Goal: Navigation & Orientation: Understand site structure

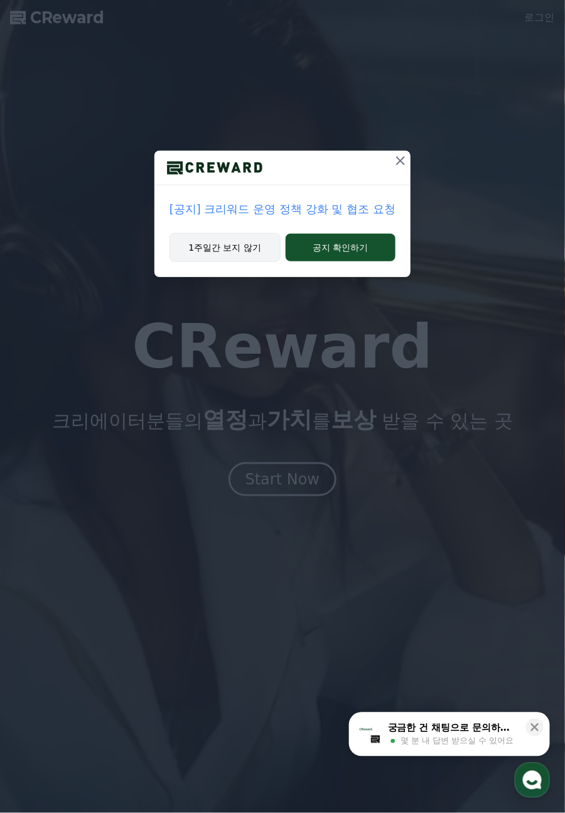
click at [214, 246] on button "1주일간 보지 않기" at bounding box center [225, 247] width 111 height 29
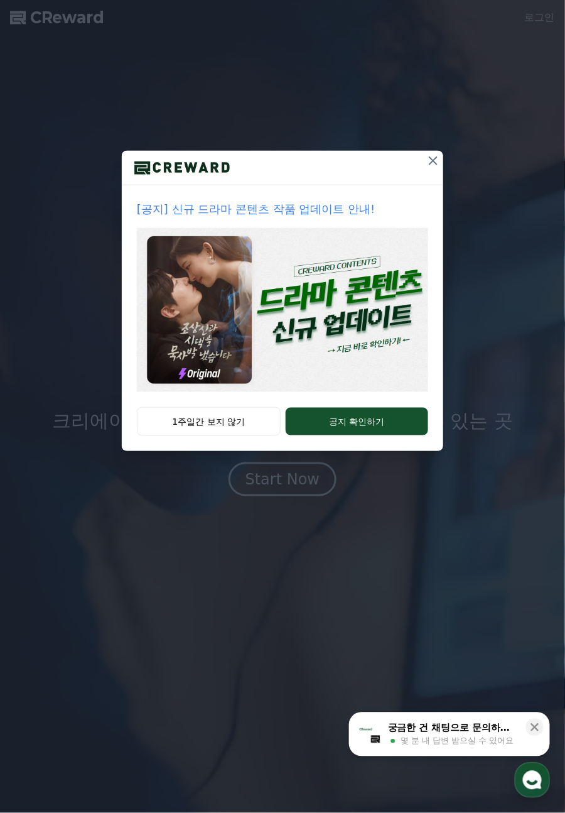
click at [342, 313] on img at bounding box center [282, 310] width 291 height 164
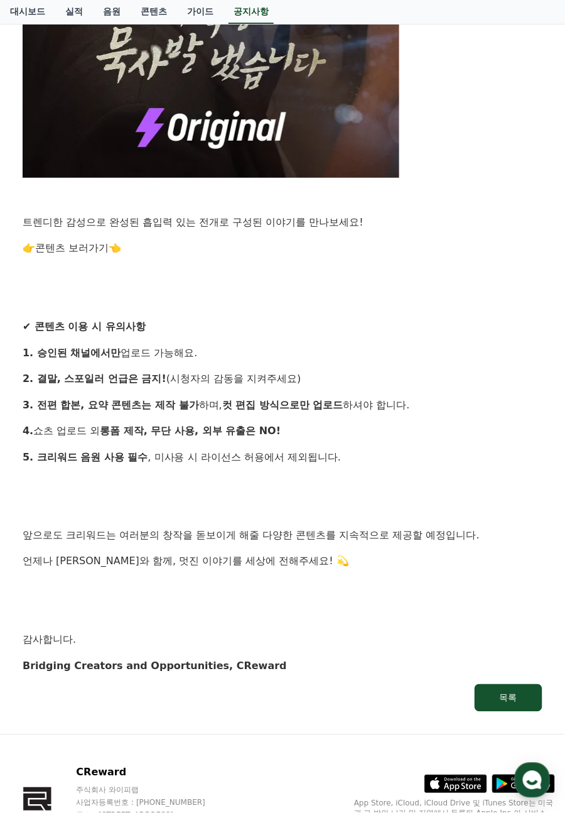
scroll to position [988, 0]
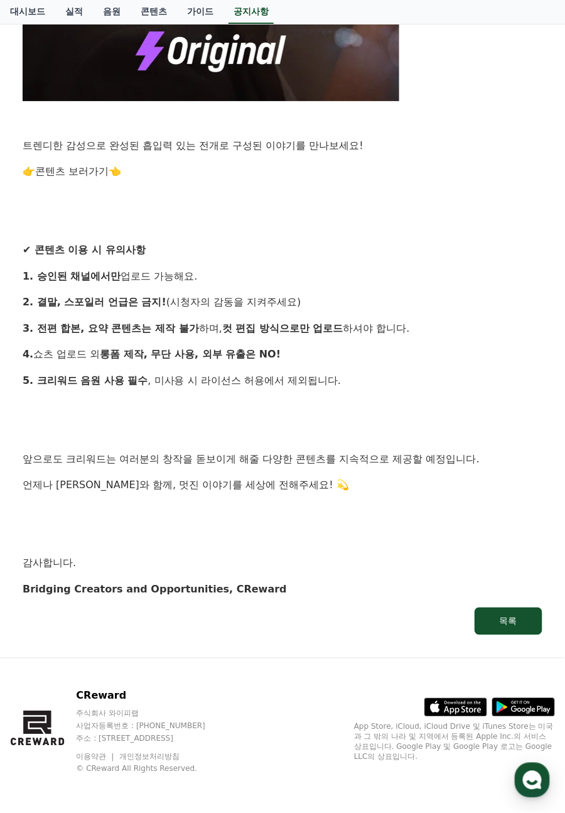
click at [78, 170] on link "콘텐츠 보러가기" at bounding box center [72, 171] width 74 height 12
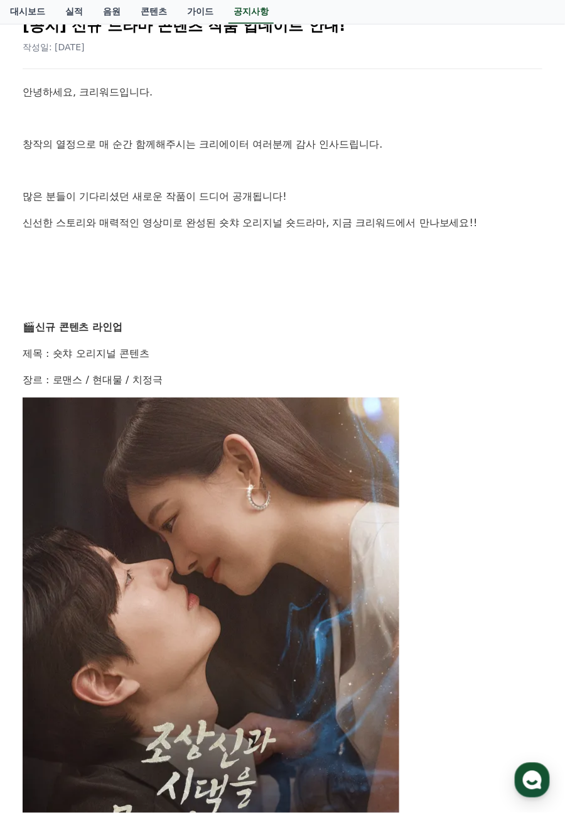
scroll to position [108, 0]
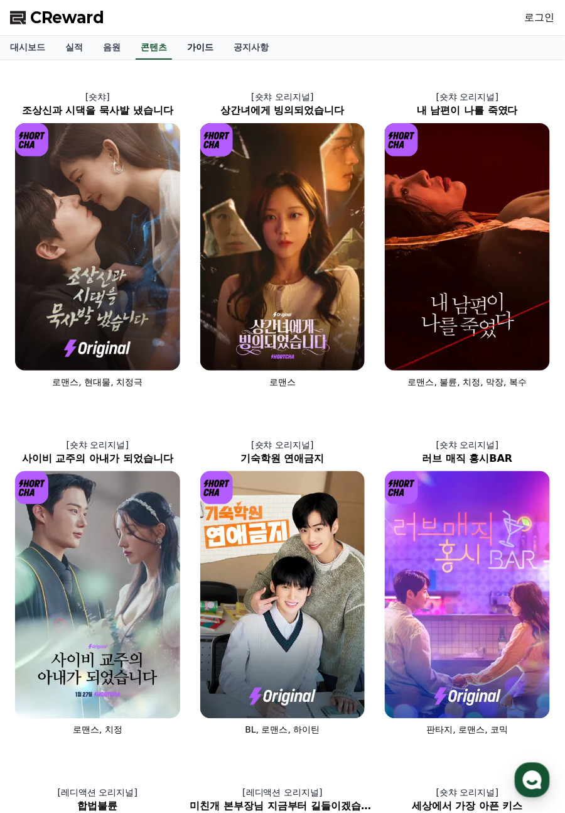
click at [191, 52] on link "가이드" at bounding box center [200, 48] width 46 height 24
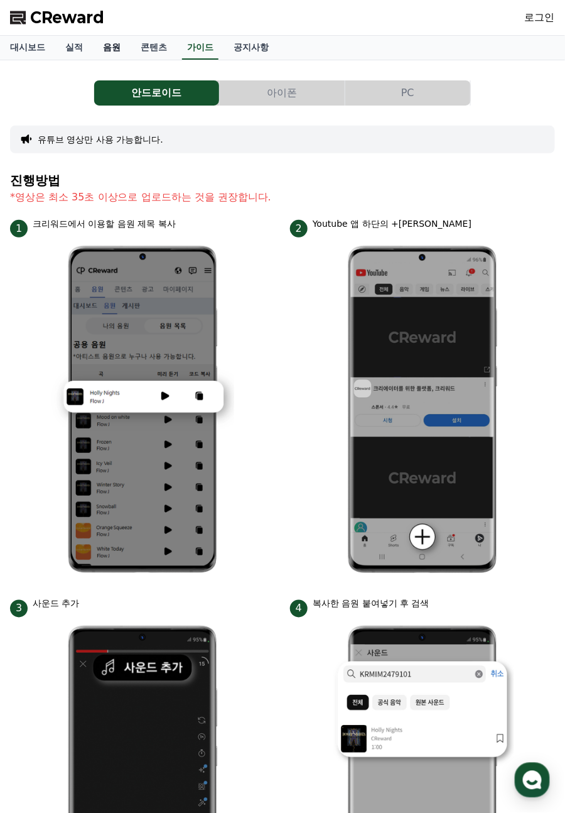
click at [119, 52] on link "음원" at bounding box center [112, 48] width 38 height 24
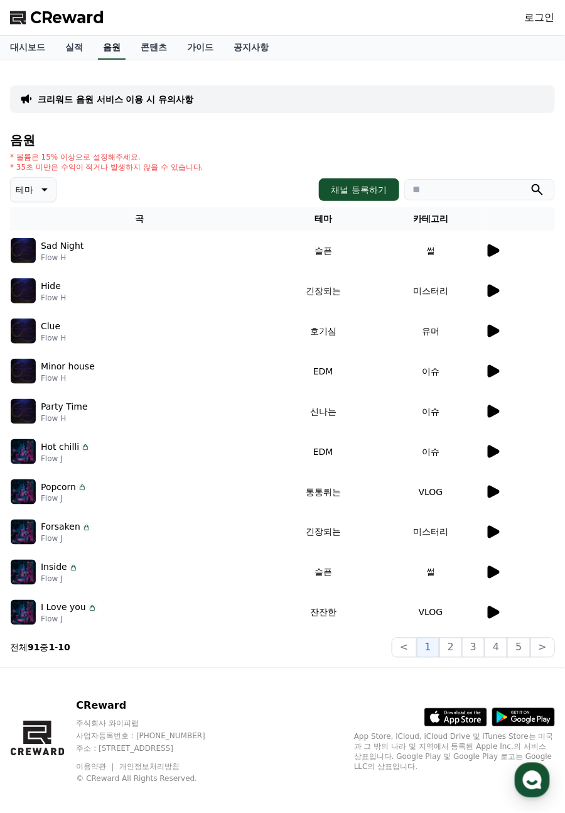
drag, startPoint x: 82, startPoint y: 48, endPoint x: 106, endPoint y: 45, distance: 24.1
click at [81, 48] on link "실적" at bounding box center [74, 48] width 38 height 24
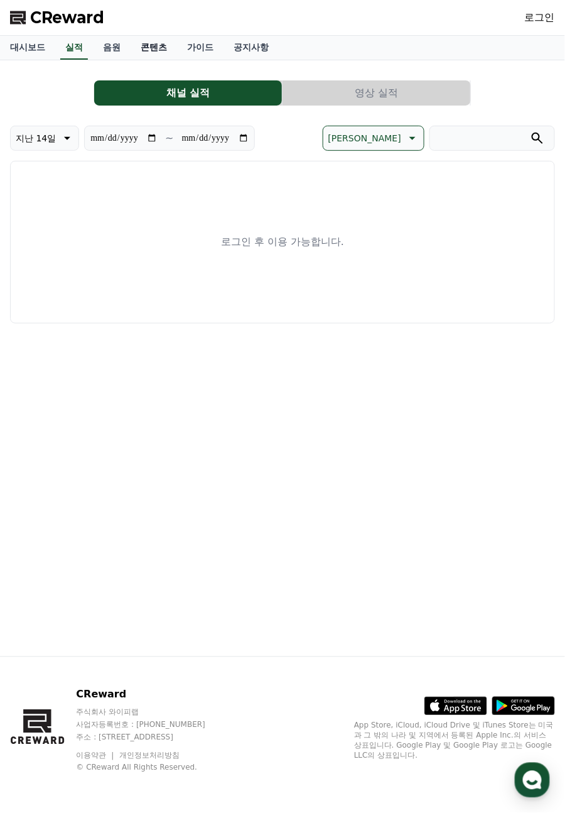
click at [165, 48] on link "콘텐츠" at bounding box center [154, 48] width 46 height 24
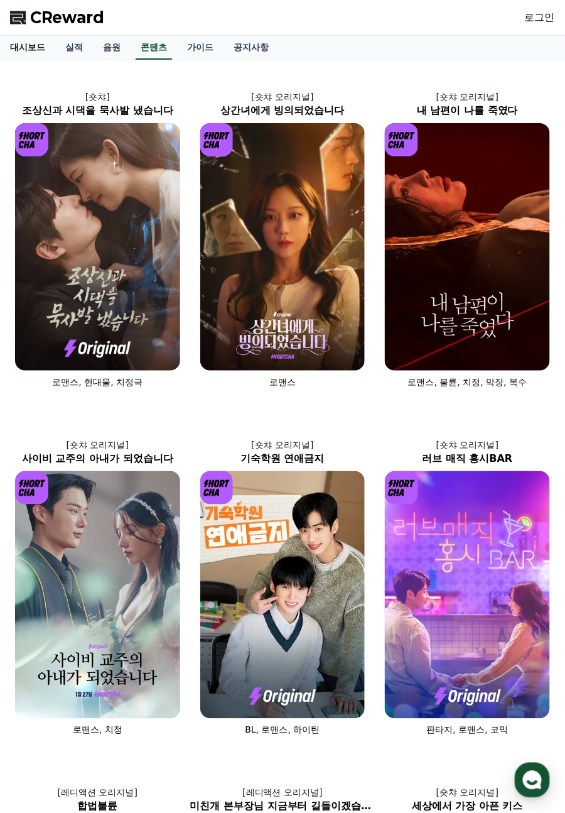
click at [18, 41] on link "대시보드" at bounding box center [27, 48] width 55 height 24
